Goal: Ask a question

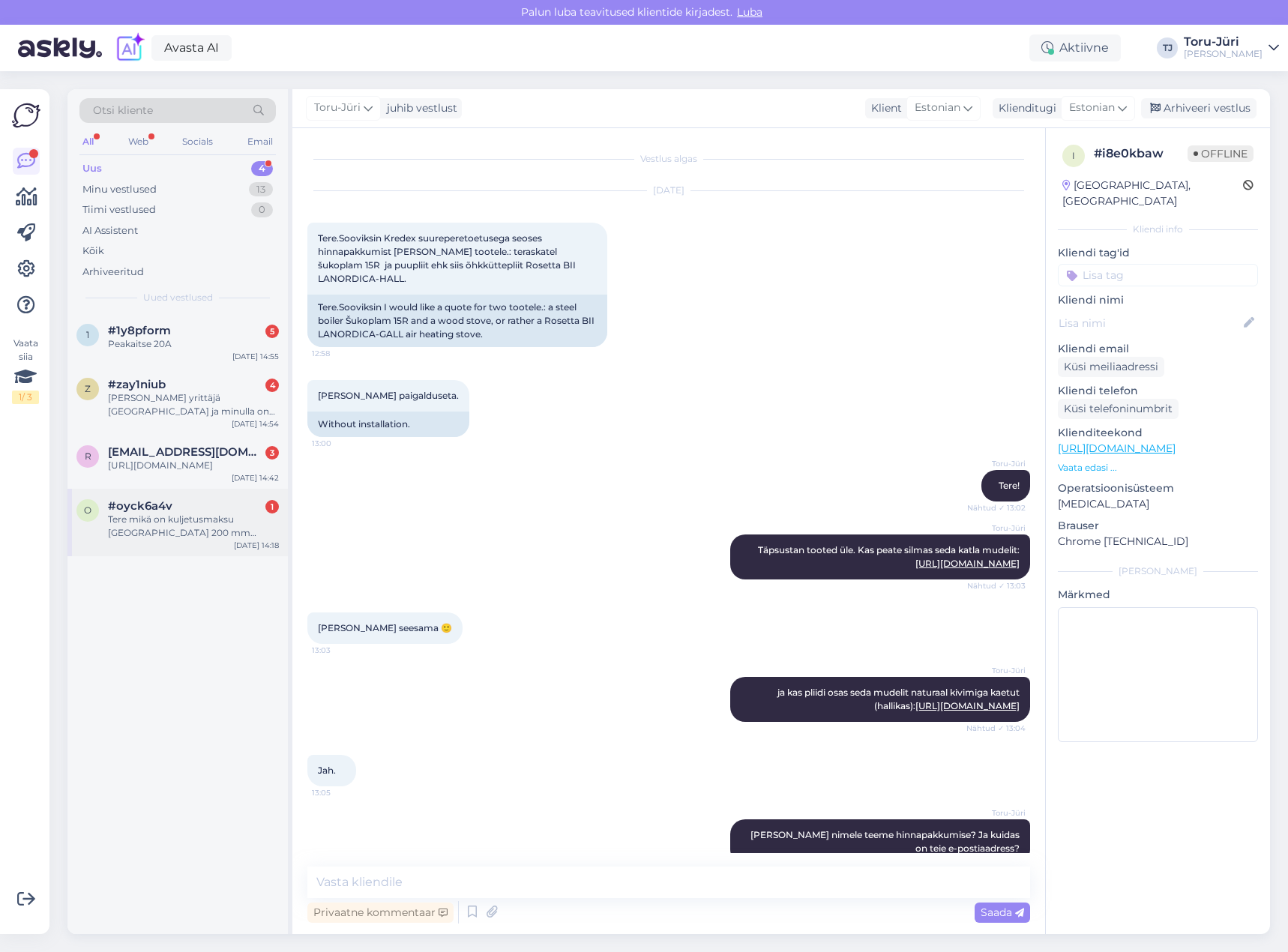
scroll to position [102, 0]
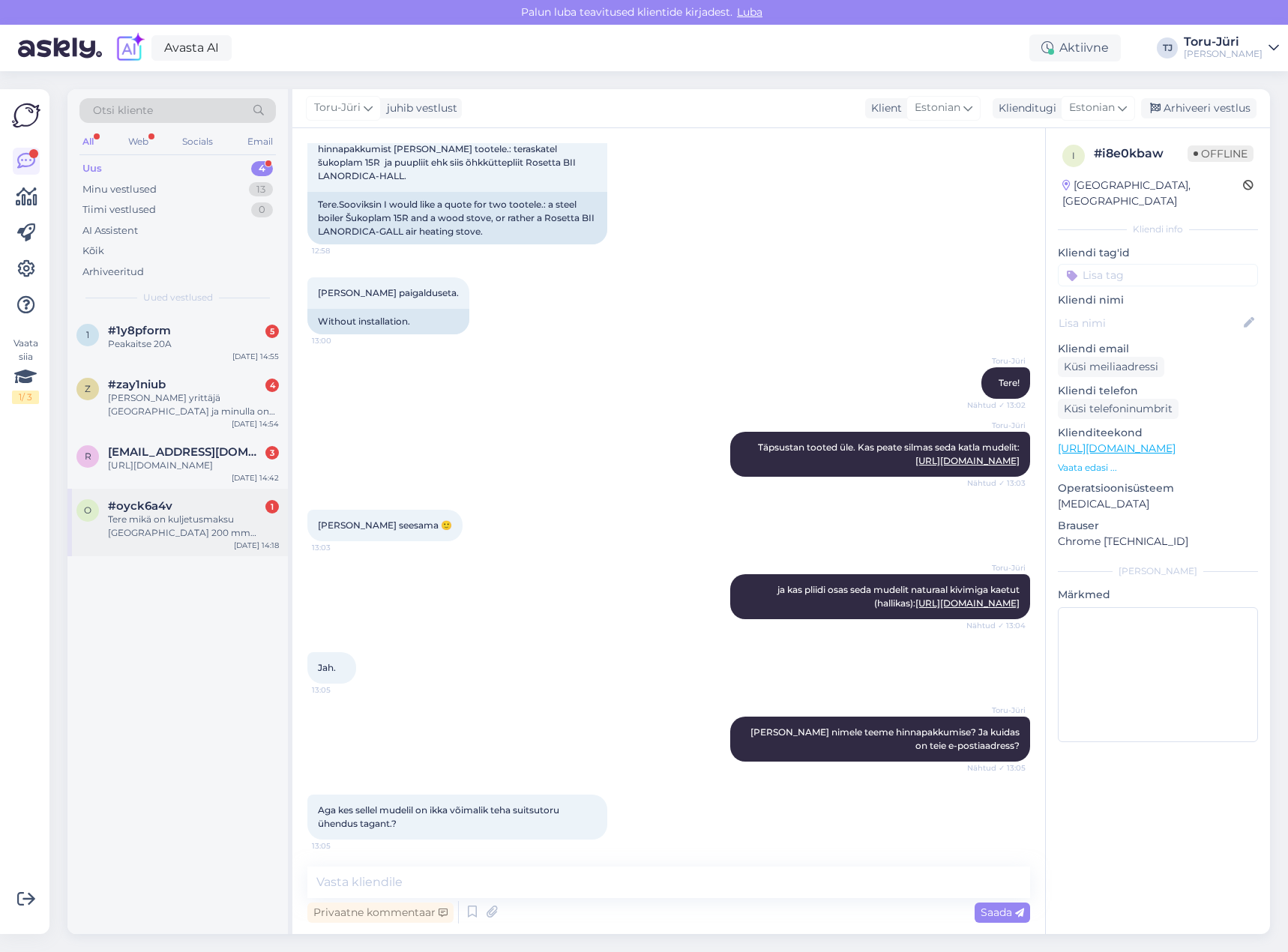
click at [207, 534] on div "Tere mikä on kuljetusmaksu [GEOGRAPHIC_DATA] 200 mm tuulettimella ?" at bounding box center [193, 526] width 171 height 27
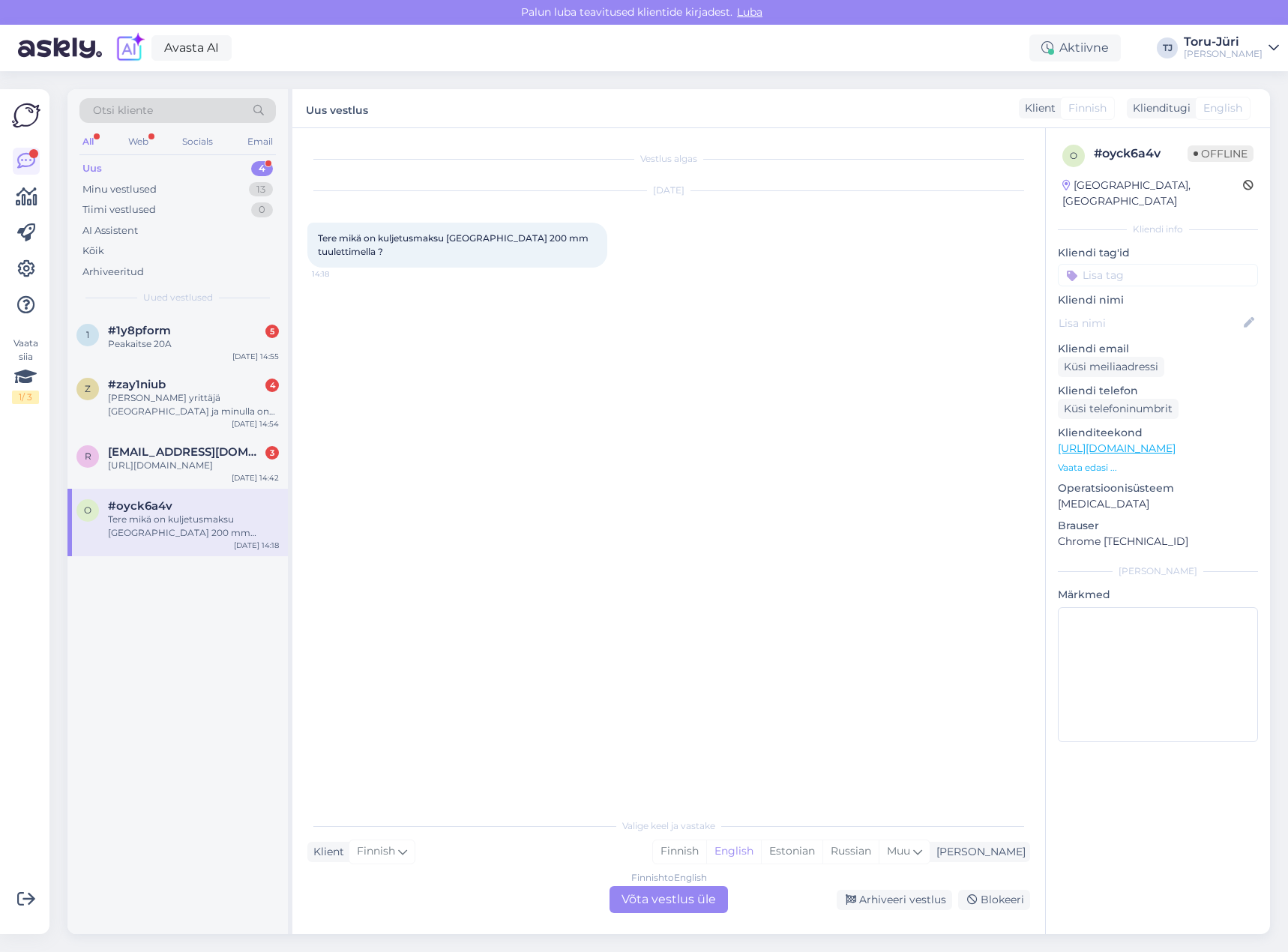
scroll to position [0, 0]
click at [661, 908] on div "Finnish to English Võta vestlus üle" at bounding box center [668, 899] width 118 height 27
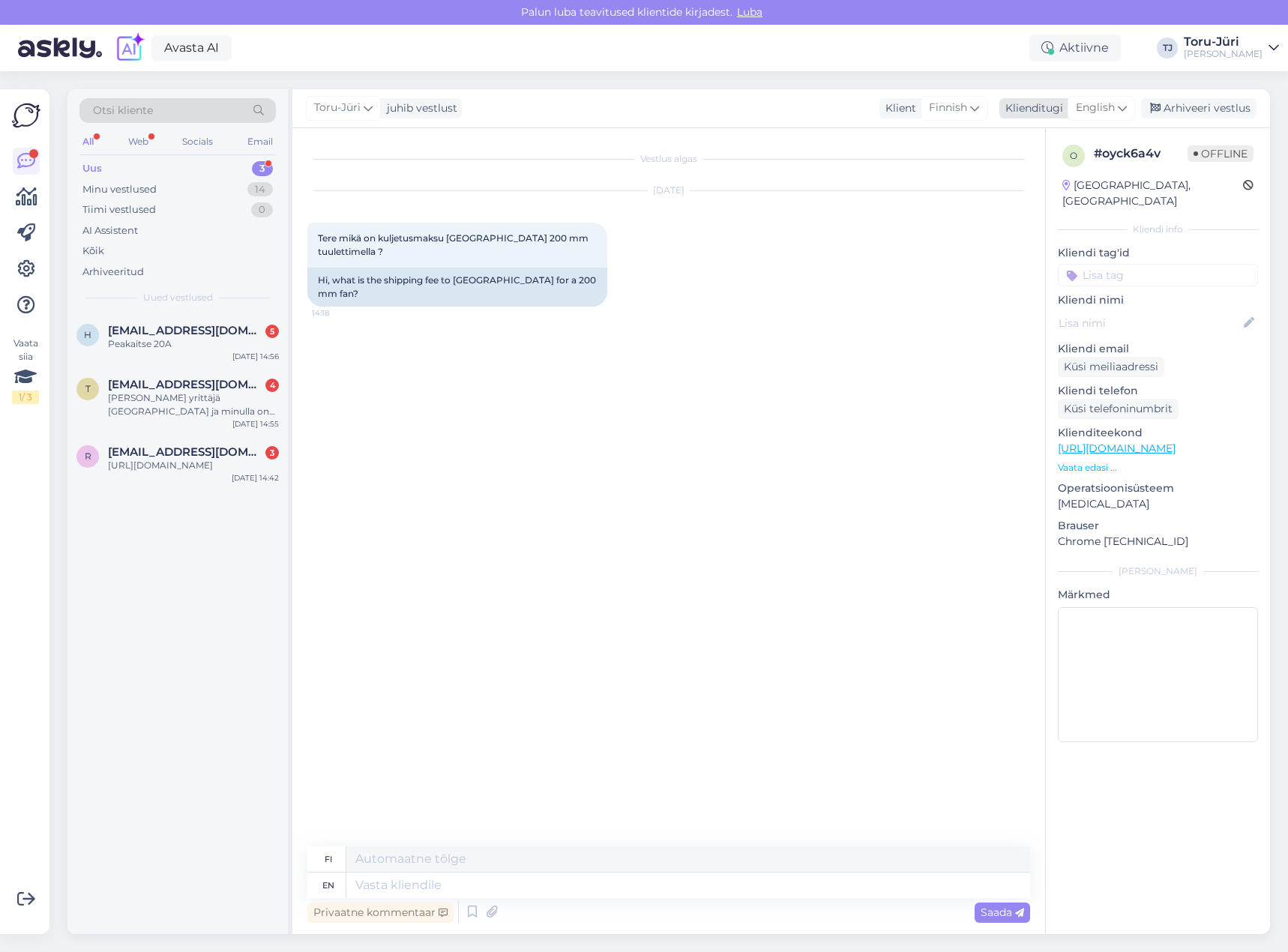
click at [1110, 112] on span "English" at bounding box center [1095, 108] width 39 height 17
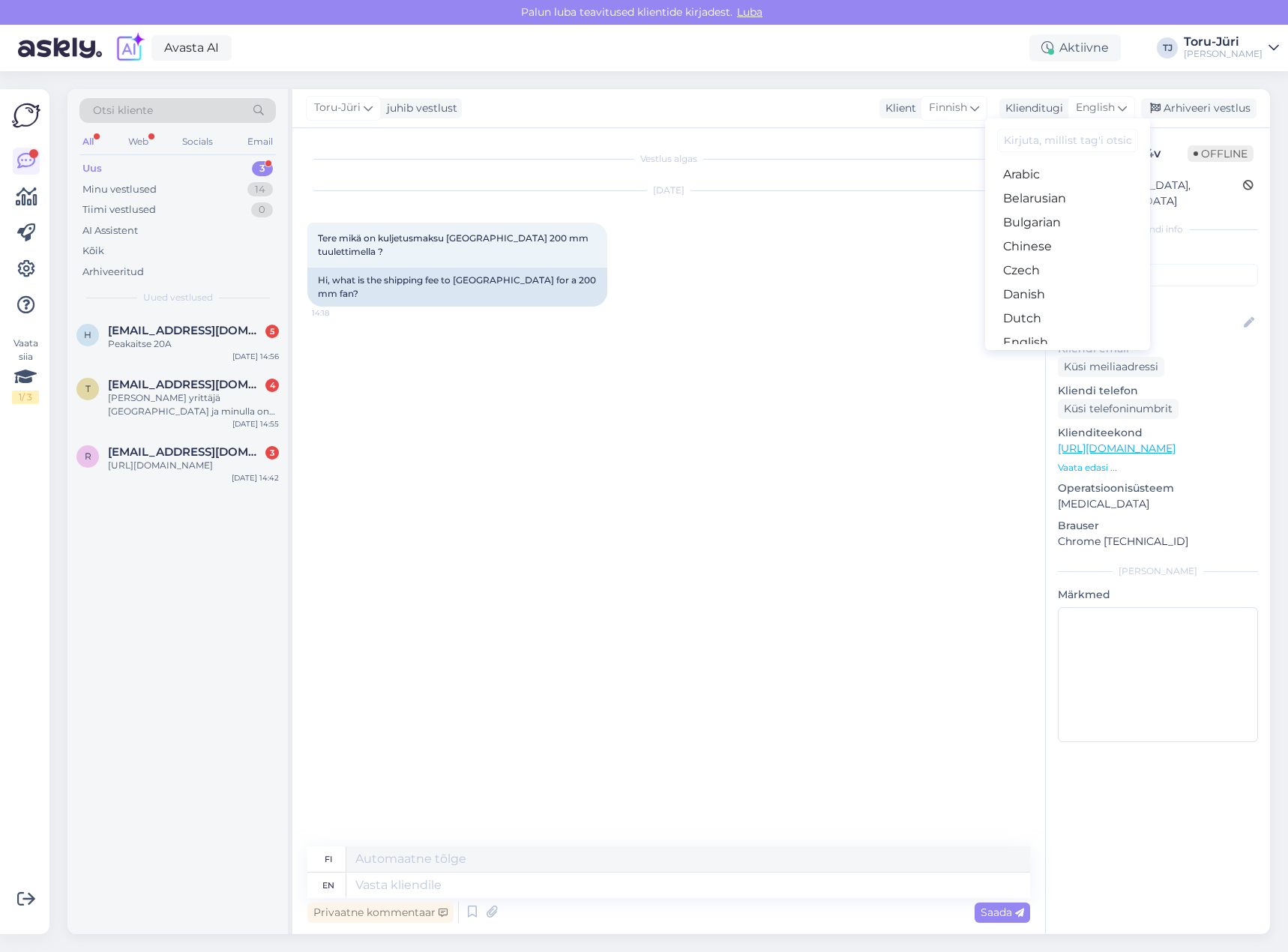
click at [1059, 355] on link "Estonian" at bounding box center [1067, 366] width 165 height 24
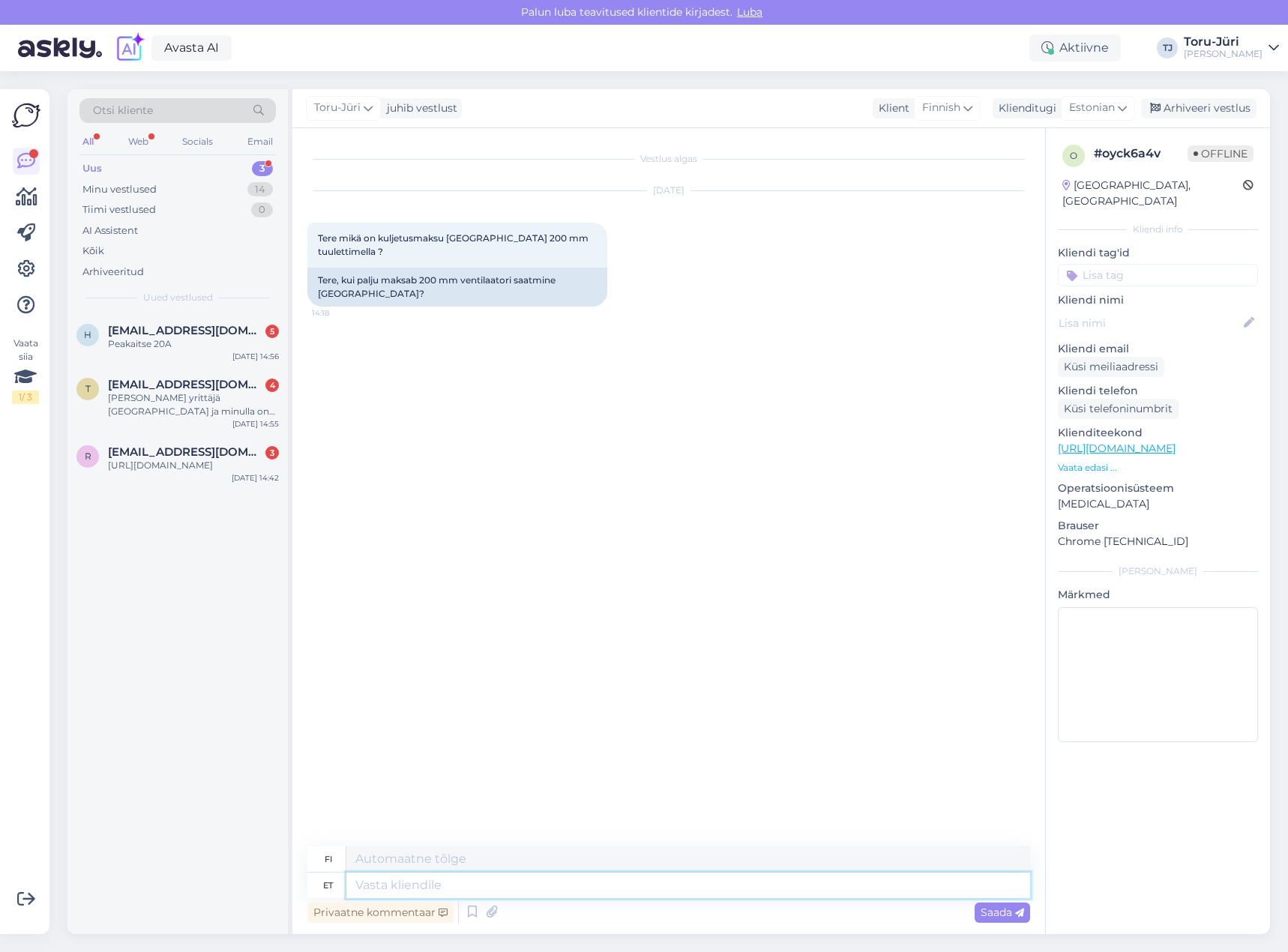
click at [566, 878] on textarea at bounding box center [688, 885] width 684 height 26
type textarea "Tere!"
type textarea "Hei!"
type textarea "Tere! 35"
type textarea "Hei! 35"
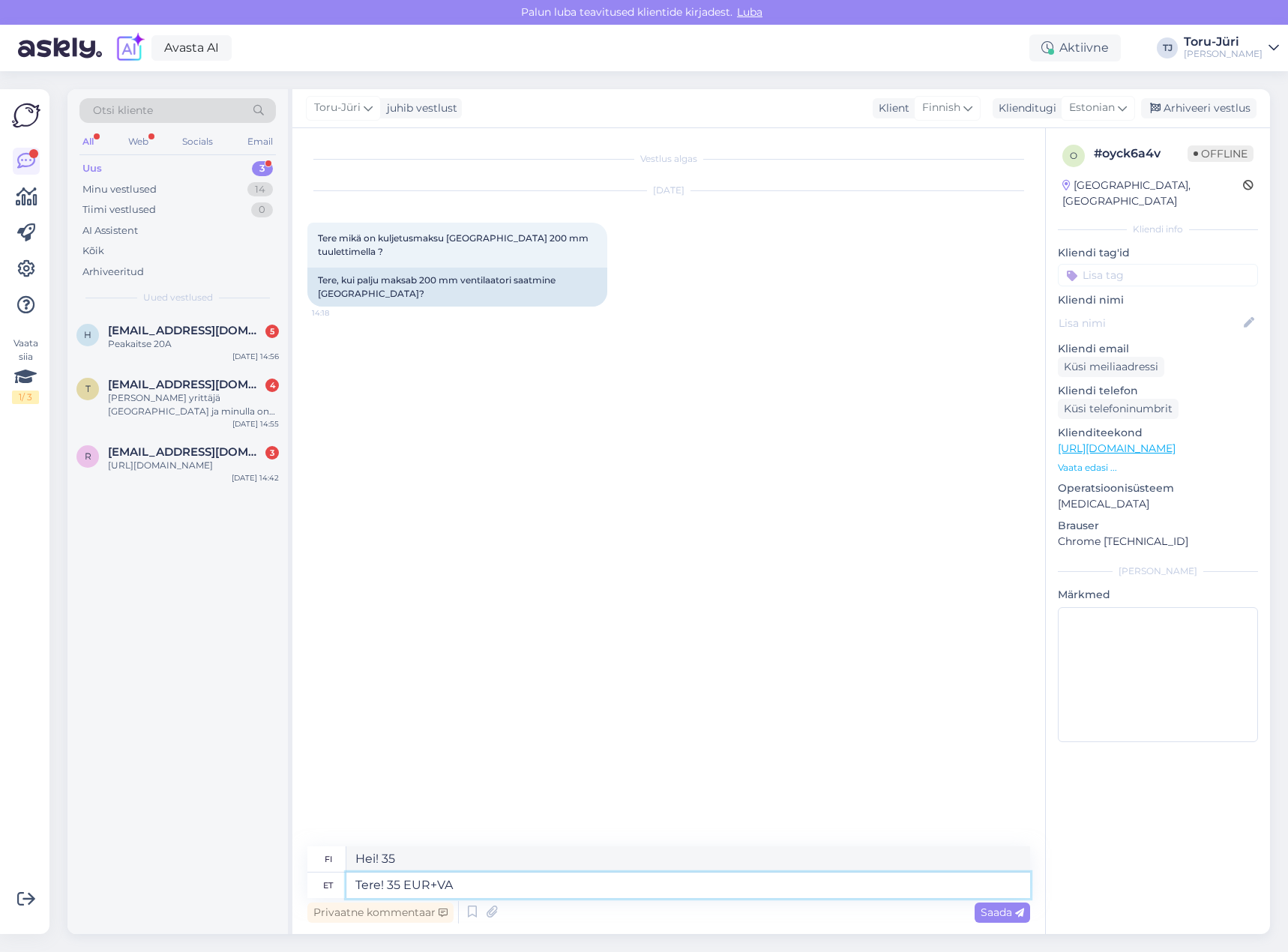
type textarea "Tere! 35 EUR+VAT"
type textarea "Hei! 35 EUR + alv"
click at [200, 464] on div "[URL][DOMAIN_NAME]" at bounding box center [193, 466] width 171 height 13
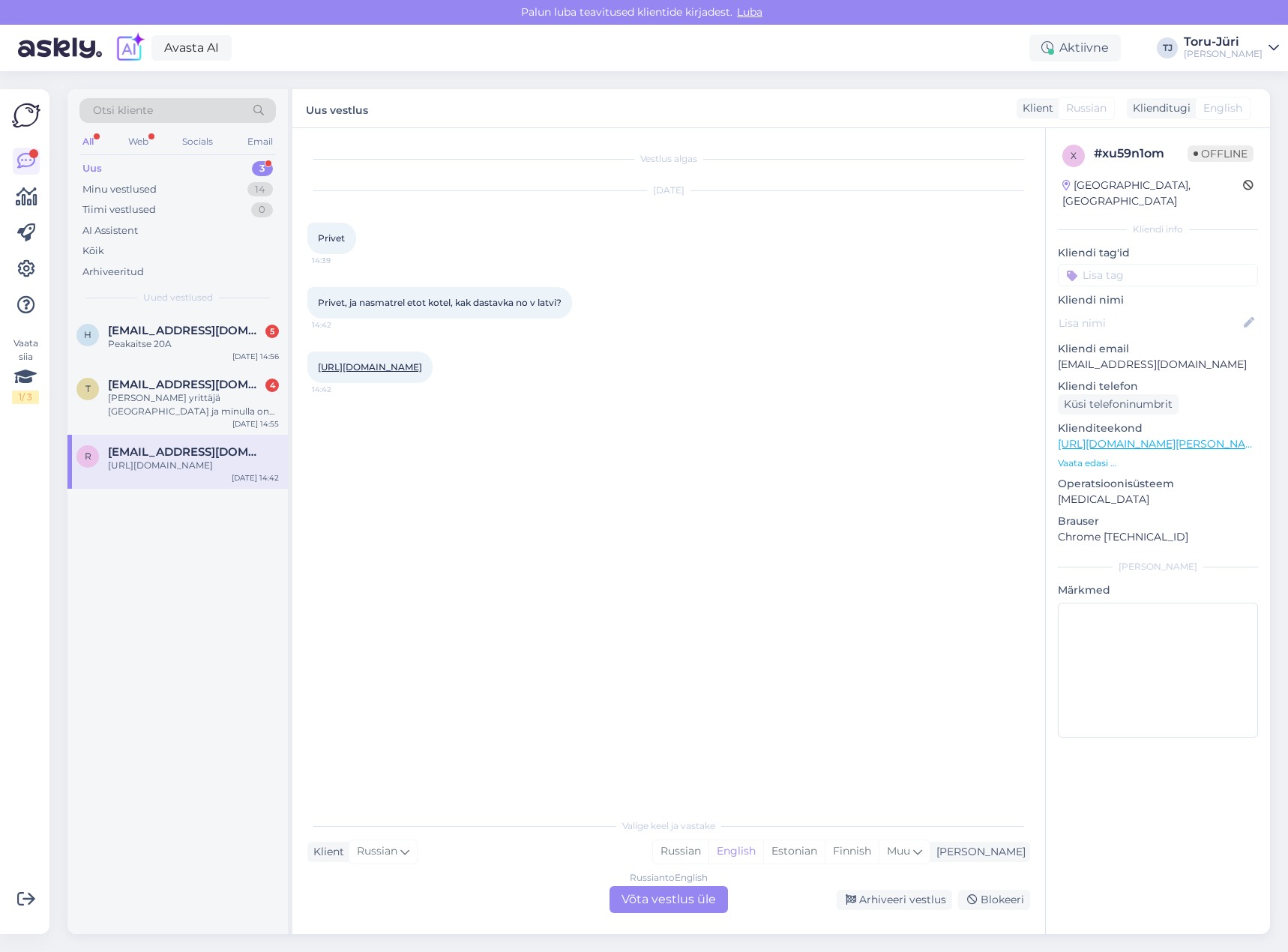
click at [659, 898] on div "Russian to English Võta vestlus üle" at bounding box center [668, 899] width 118 height 27
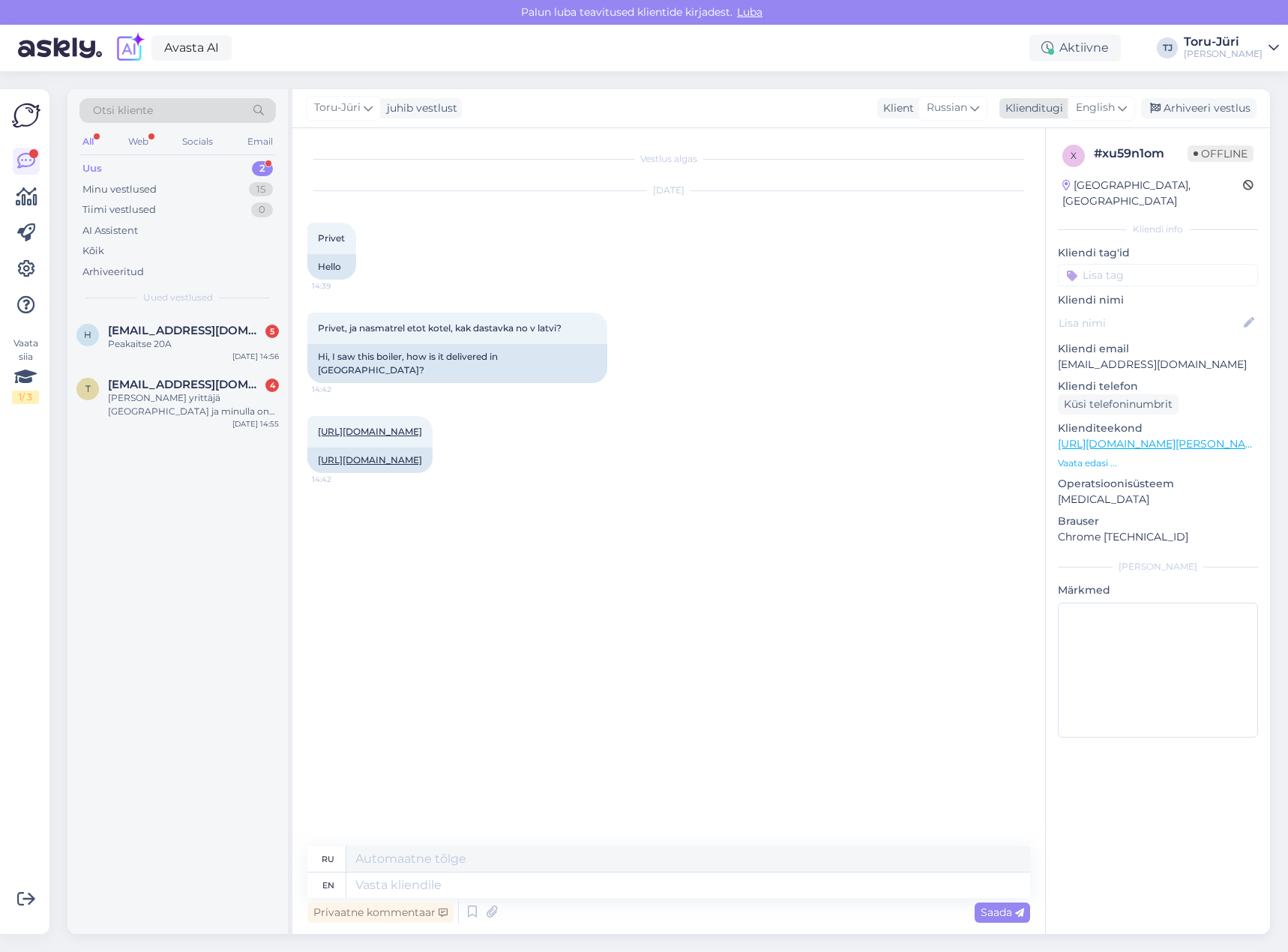
click at [1123, 109] on icon at bounding box center [1121, 108] width 9 height 17
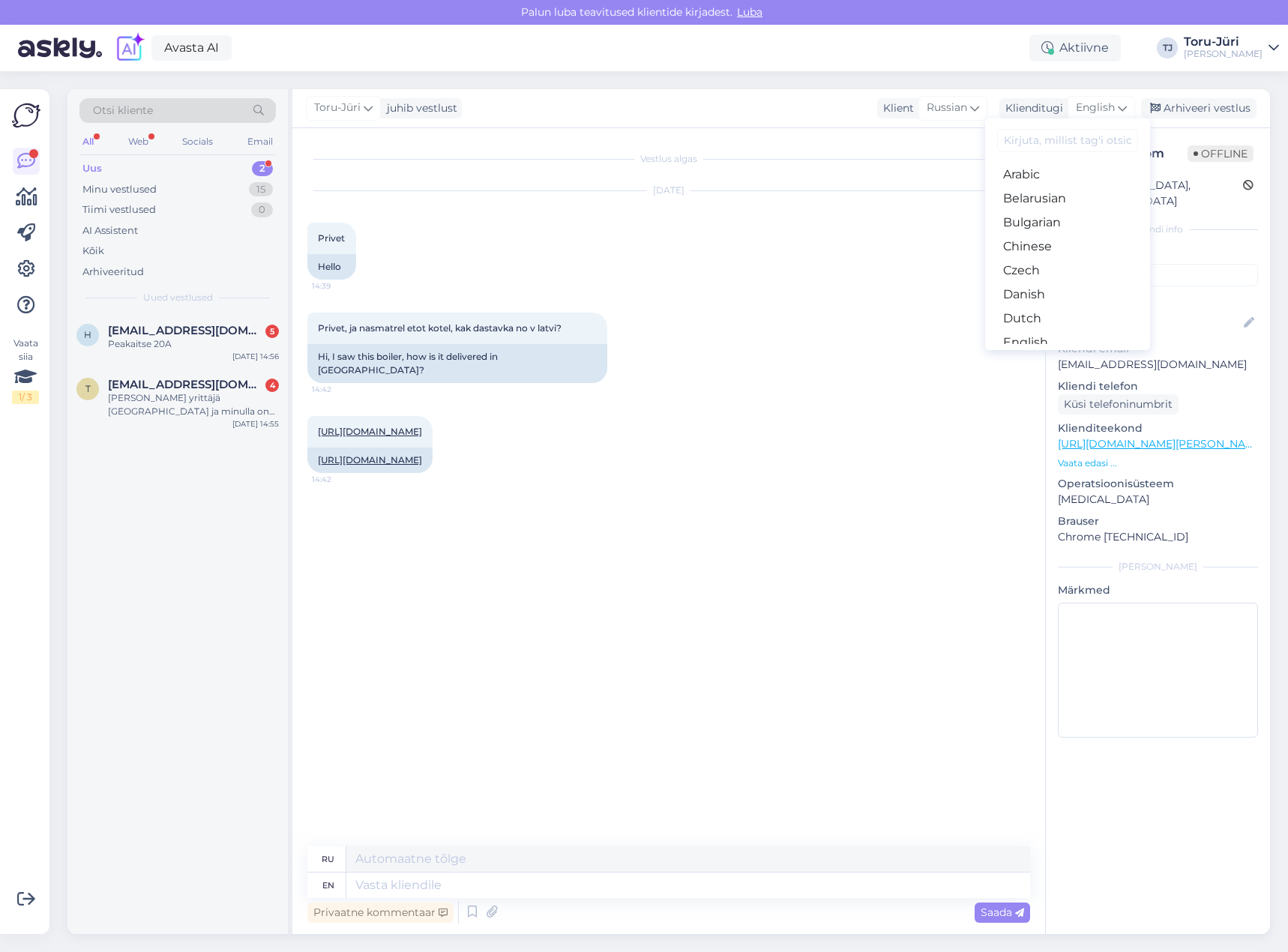
click at [1066, 355] on link "Estonian" at bounding box center [1067, 366] width 165 height 24
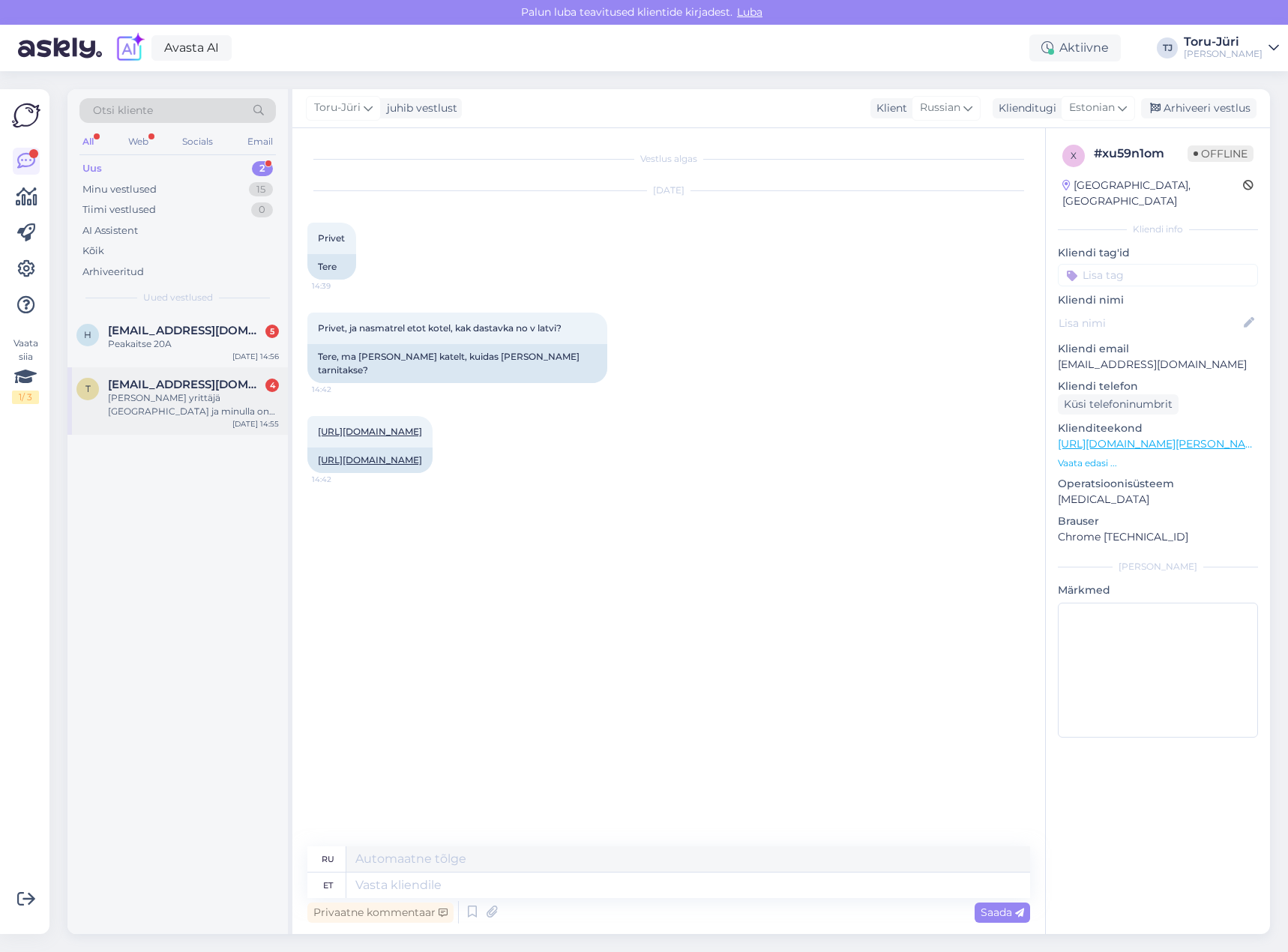
click at [197, 412] on div "[PERSON_NAME] yrittäjä [GEOGRAPHIC_DATA] ja minulla on y-tunnus. Voi ostaa ilma…" at bounding box center [193, 405] width 171 height 27
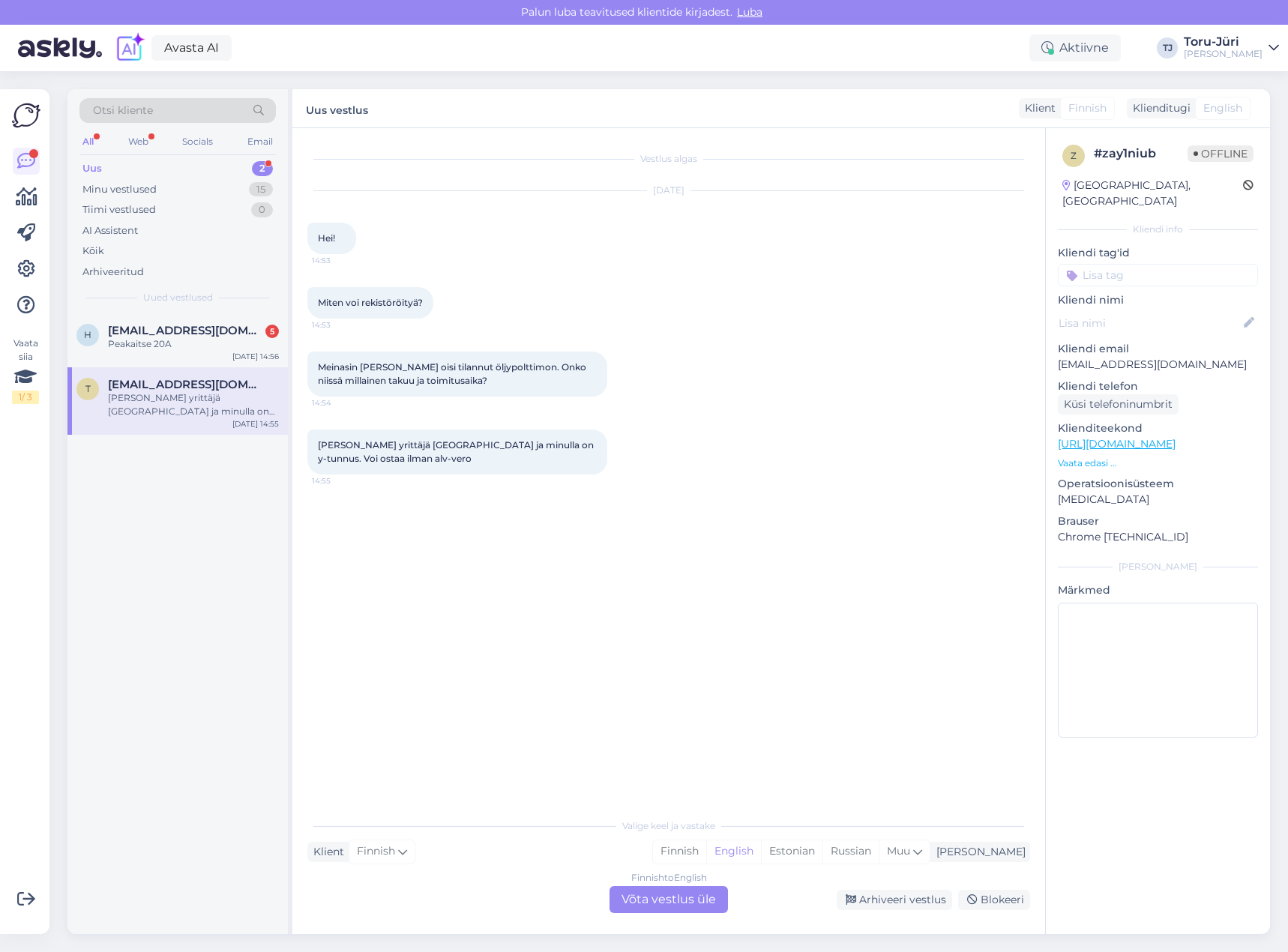
click at [649, 885] on div "Valige [PERSON_NAME] vastake Klient Finnish Mina Finnish English Estonian Russi…" at bounding box center [668, 861] width 722 height 102
click at [707, 905] on div "Finnish to English Võta vestlus üle" at bounding box center [668, 899] width 118 height 27
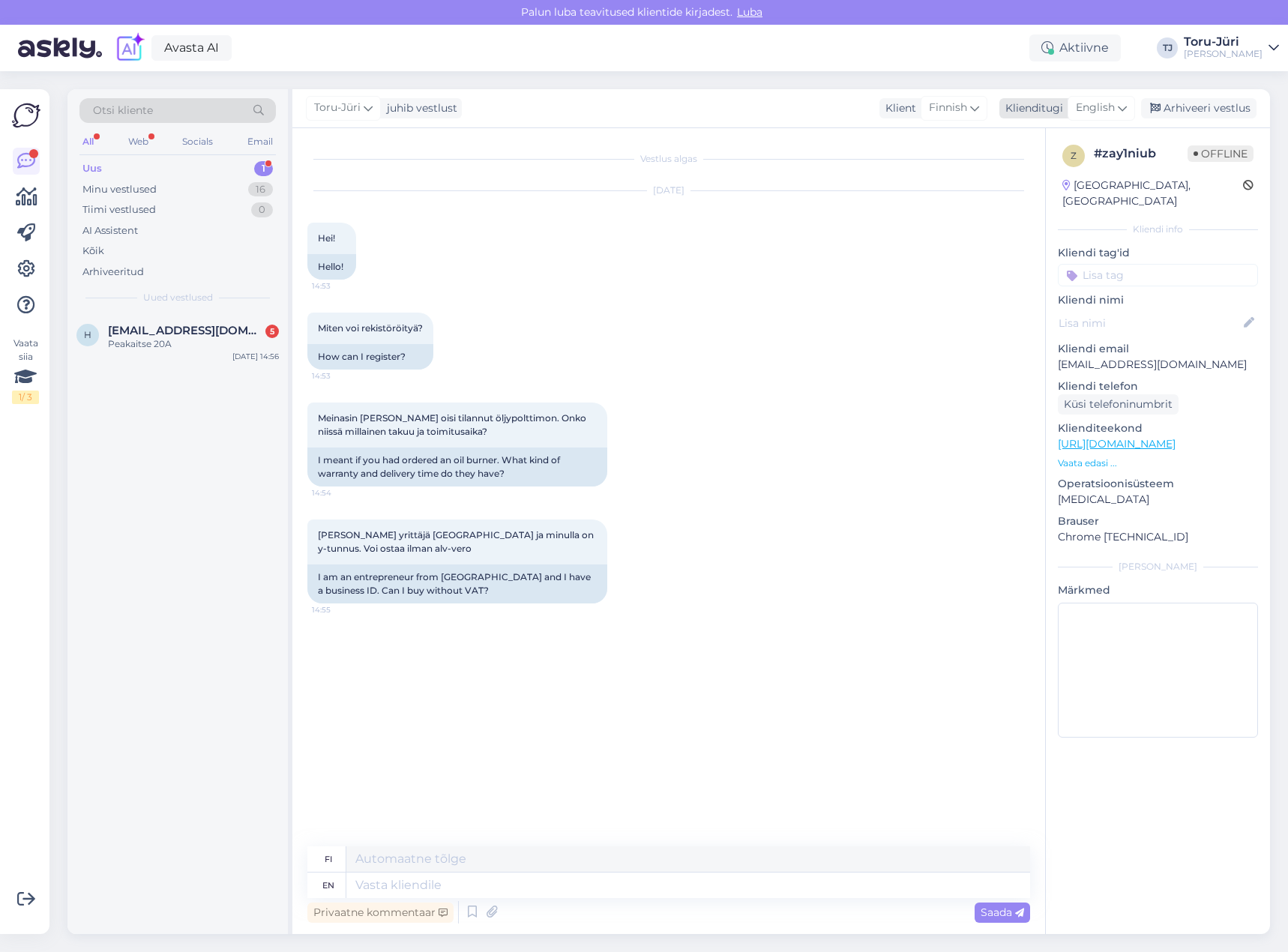
click at [1118, 102] on icon at bounding box center [1121, 108] width 9 height 17
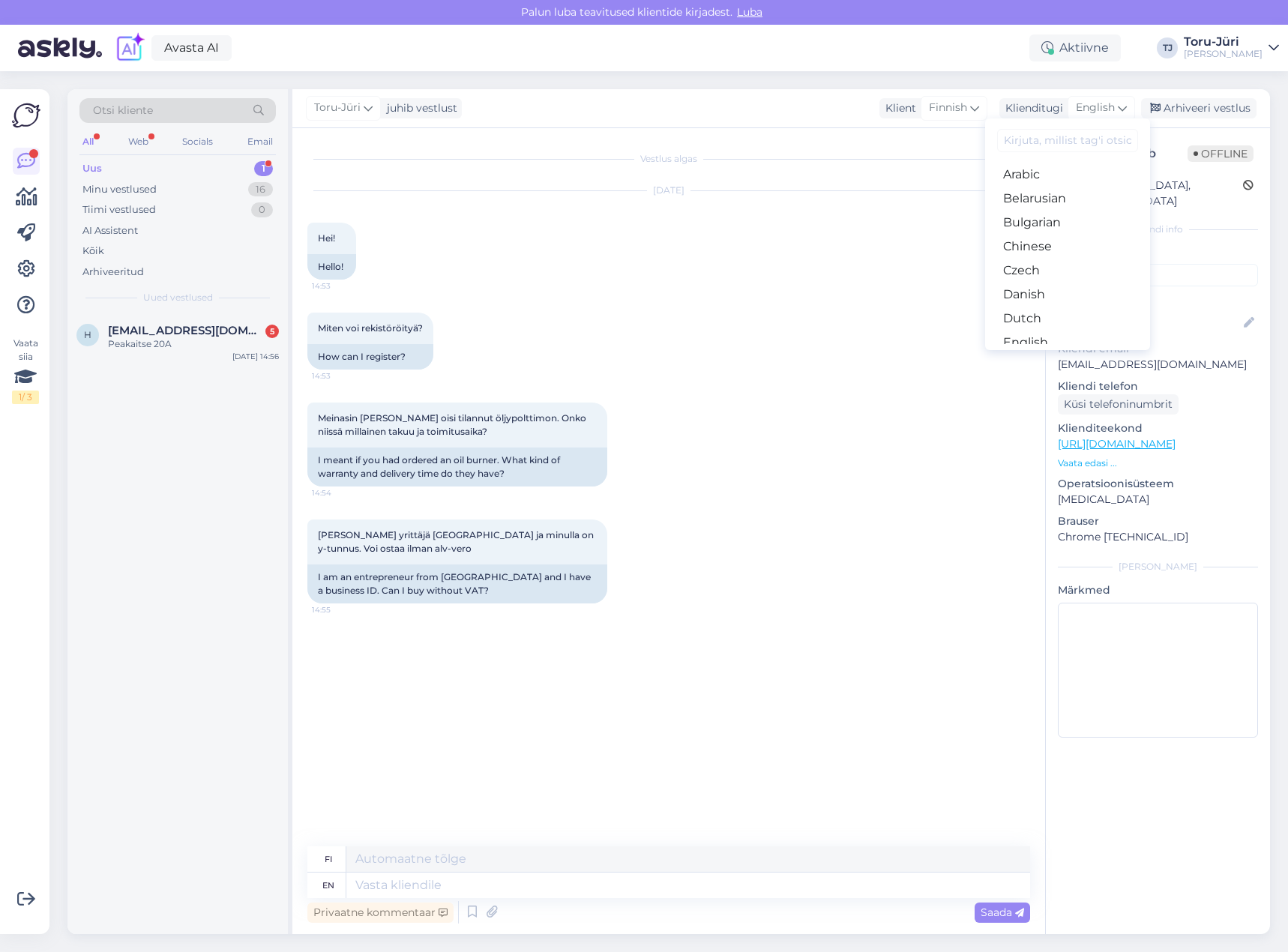
click at [1073, 355] on link "Estonian" at bounding box center [1067, 366] width 165 height 24
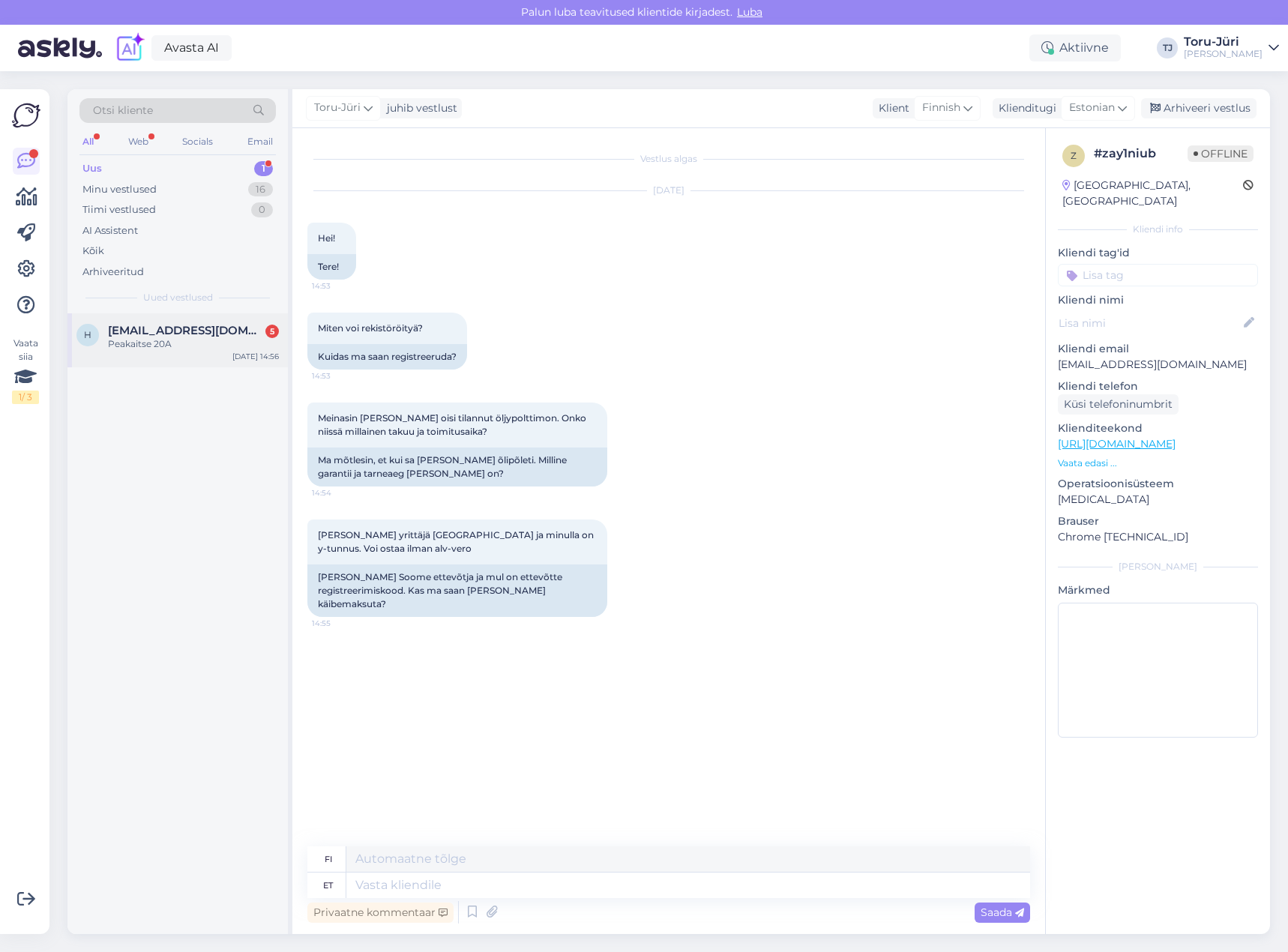
click at [221, 343] on div "Peakaitse 20A" at bounding box center [193, 344] width 171 height 13
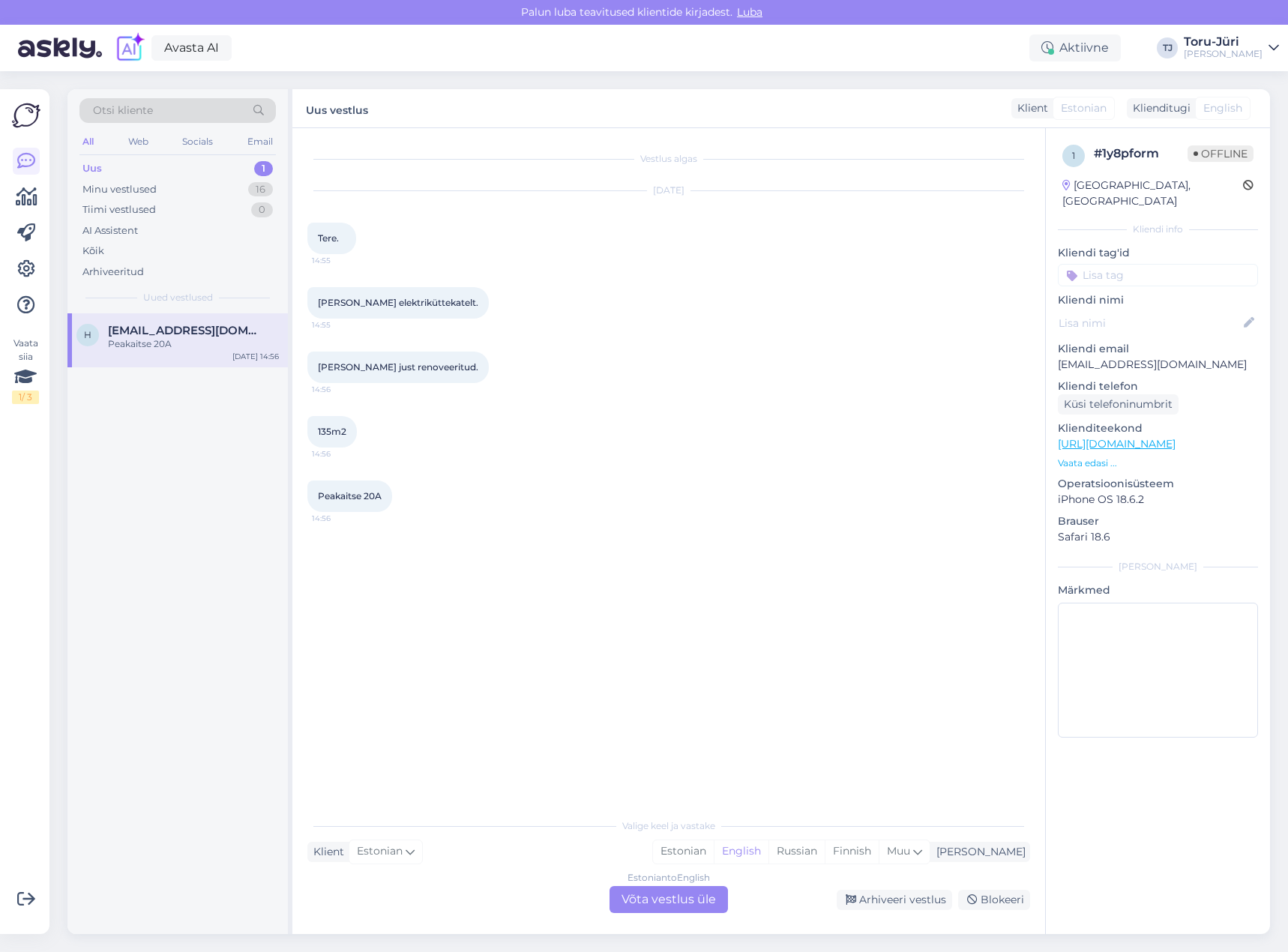
click at [709, 905] on div "Estonian to English Võta vestlus üle" at bounding box center [668, 899] width 118 height 27
